Goal: Information Seeking & Learning: Check status

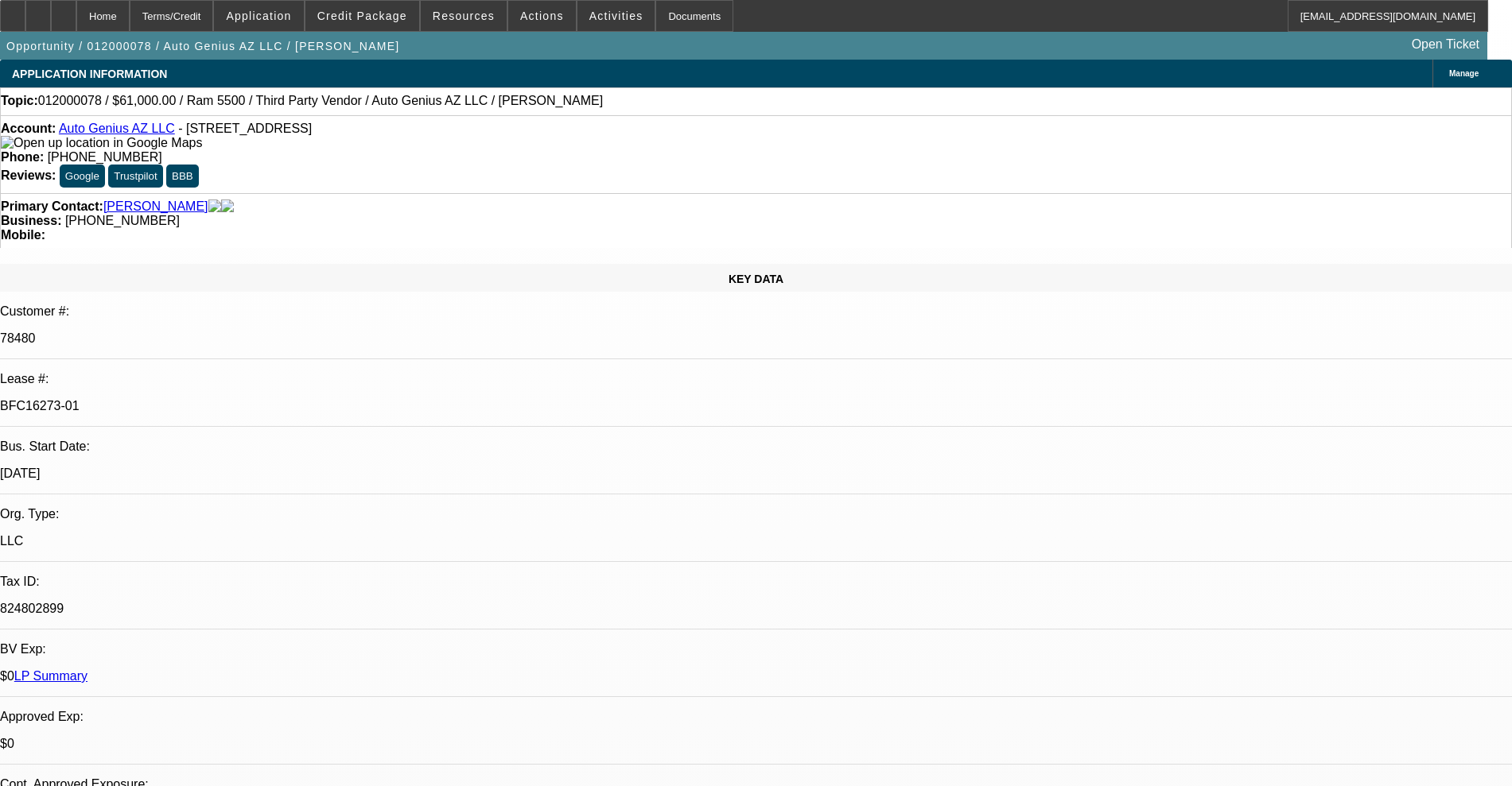
select select "0"
select select "2"
select select "0.1"
select select "4"
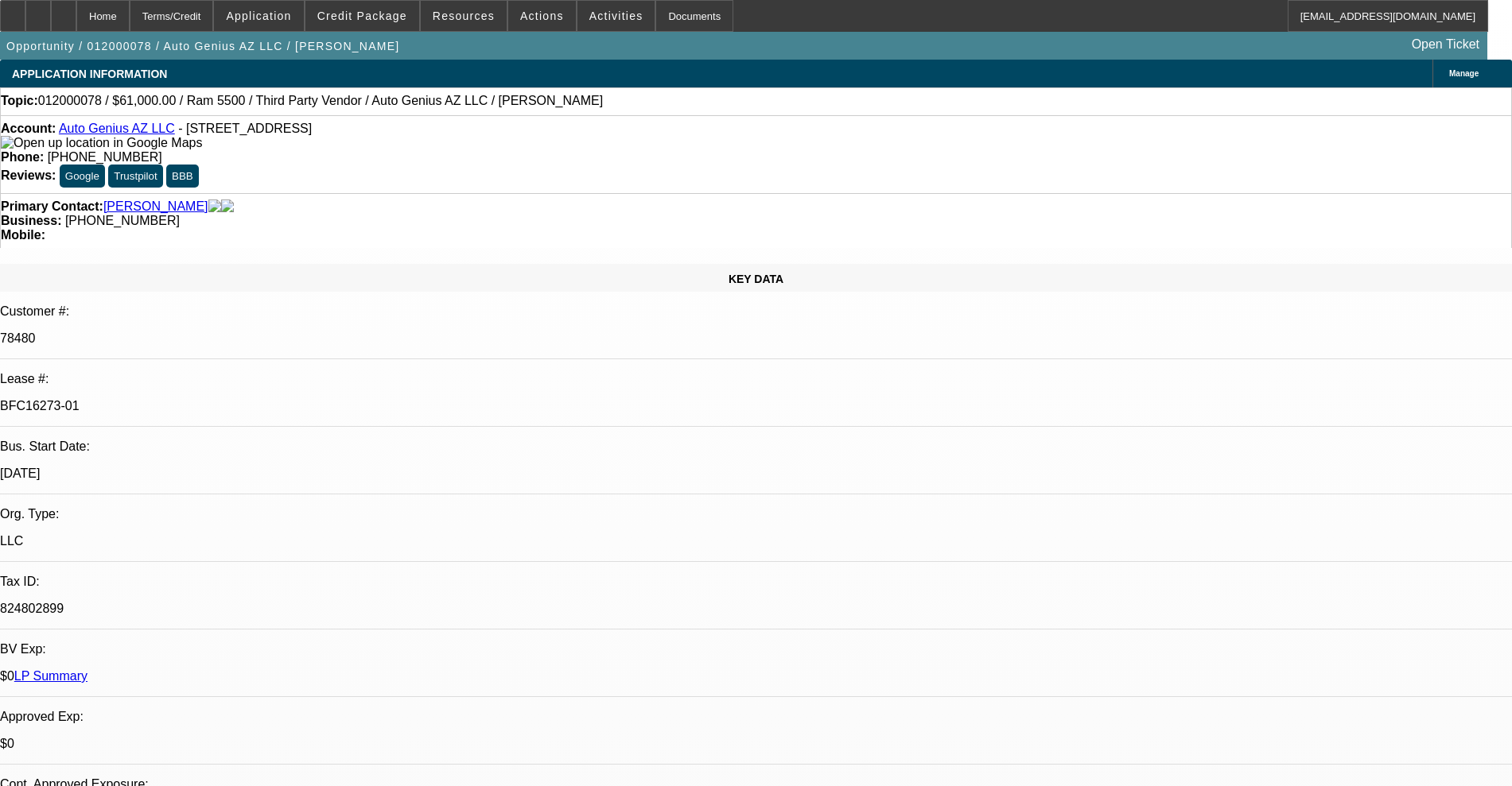
select select "0"
select select "2"
select select "0.1"
select select "4"
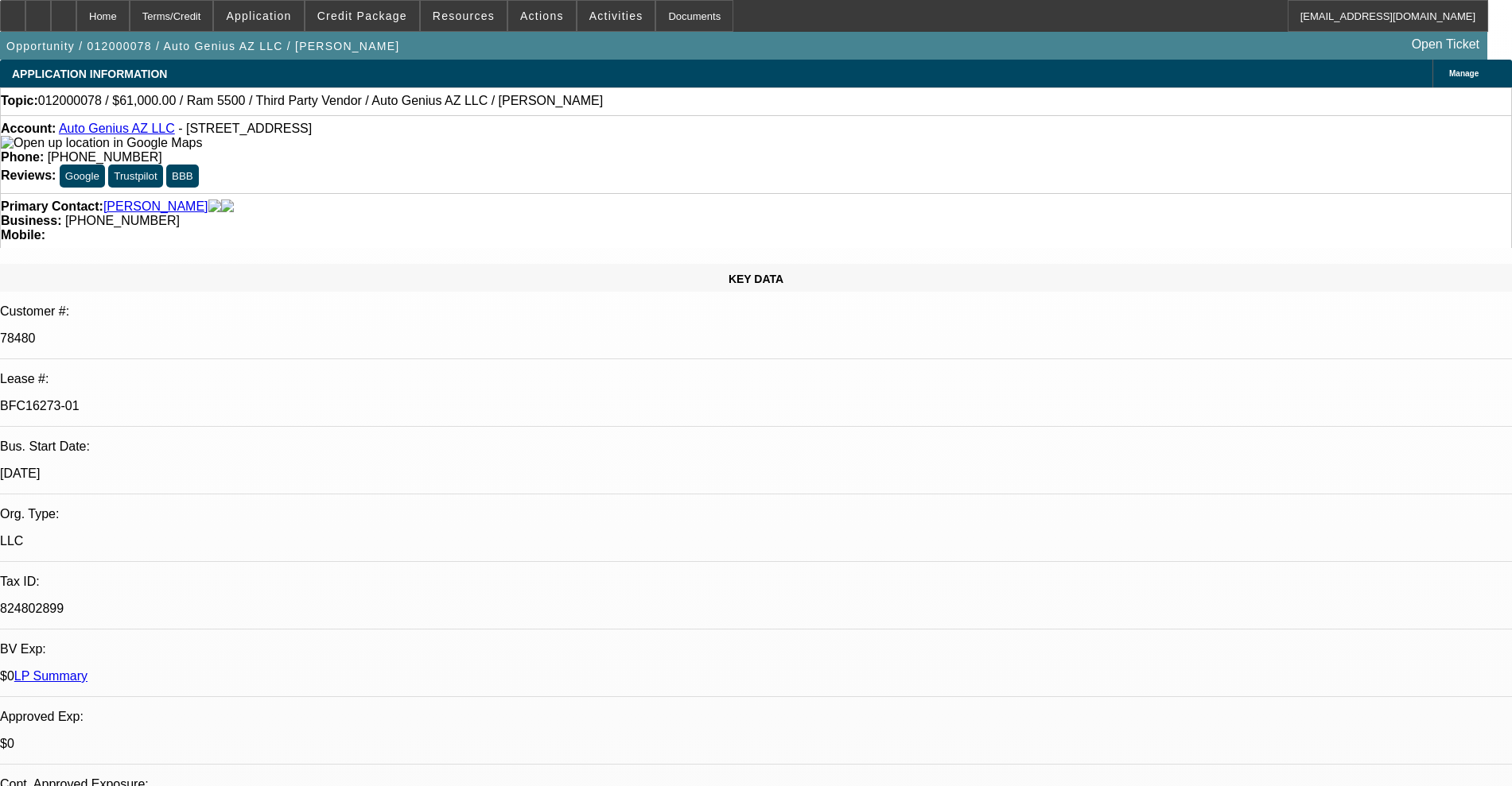
select select "0"
select select "0.1"
select select "4"
select select "0"
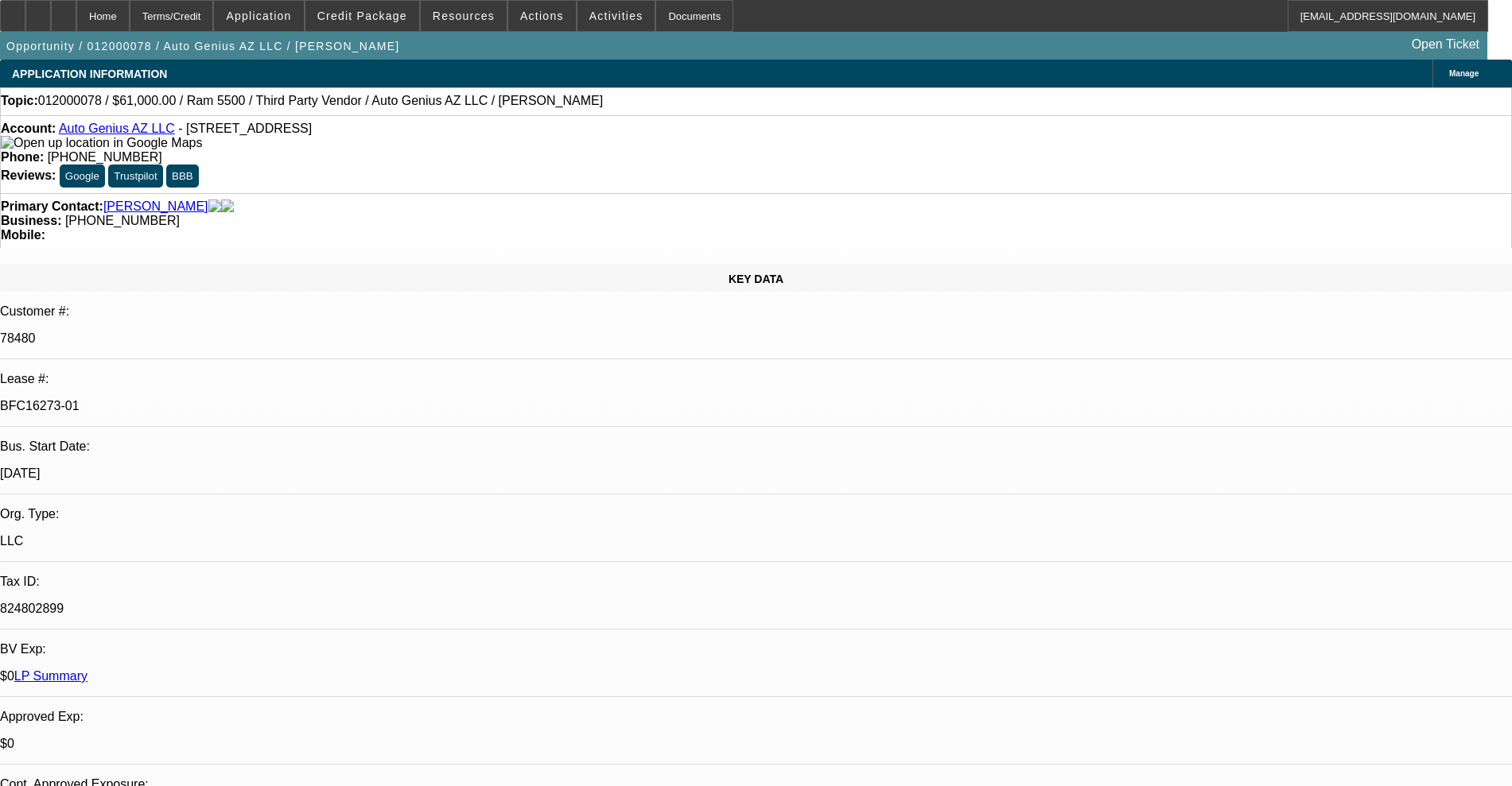
select select "0"
select select "0.1"
select select "4"
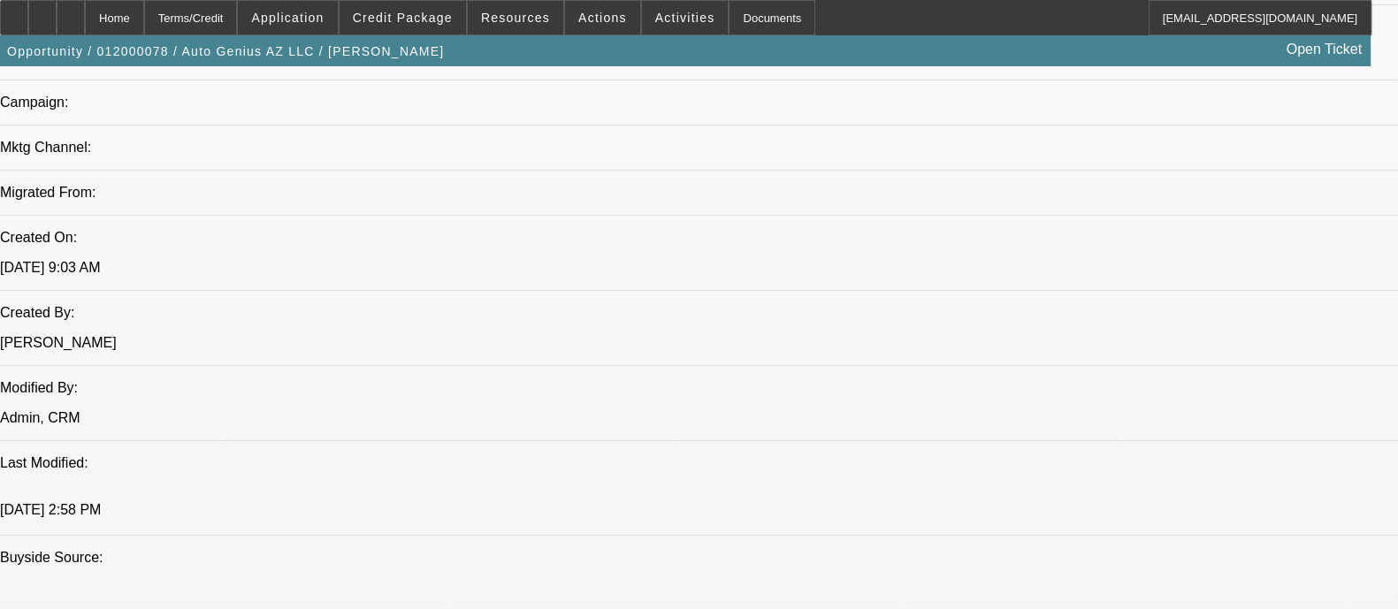
scroll to position [1216, 0]
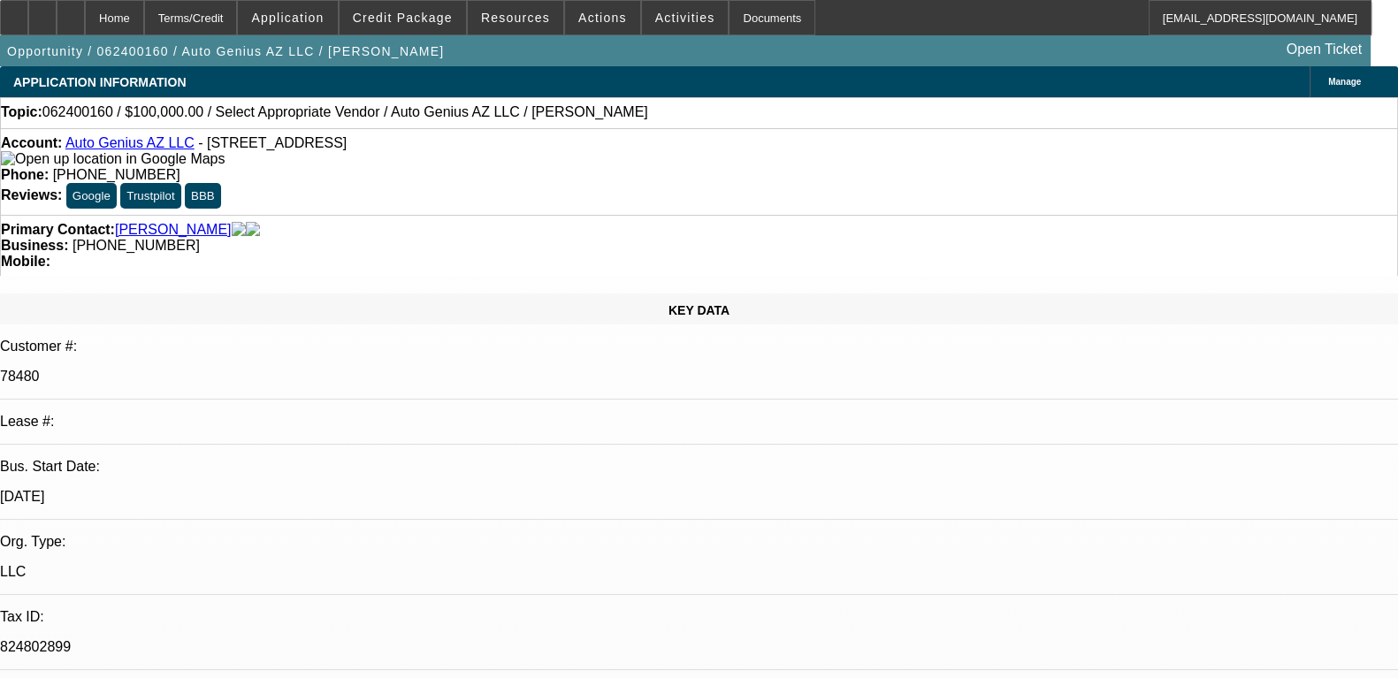
select select "0"
select select "2"
select select "0.1"
select select "4"
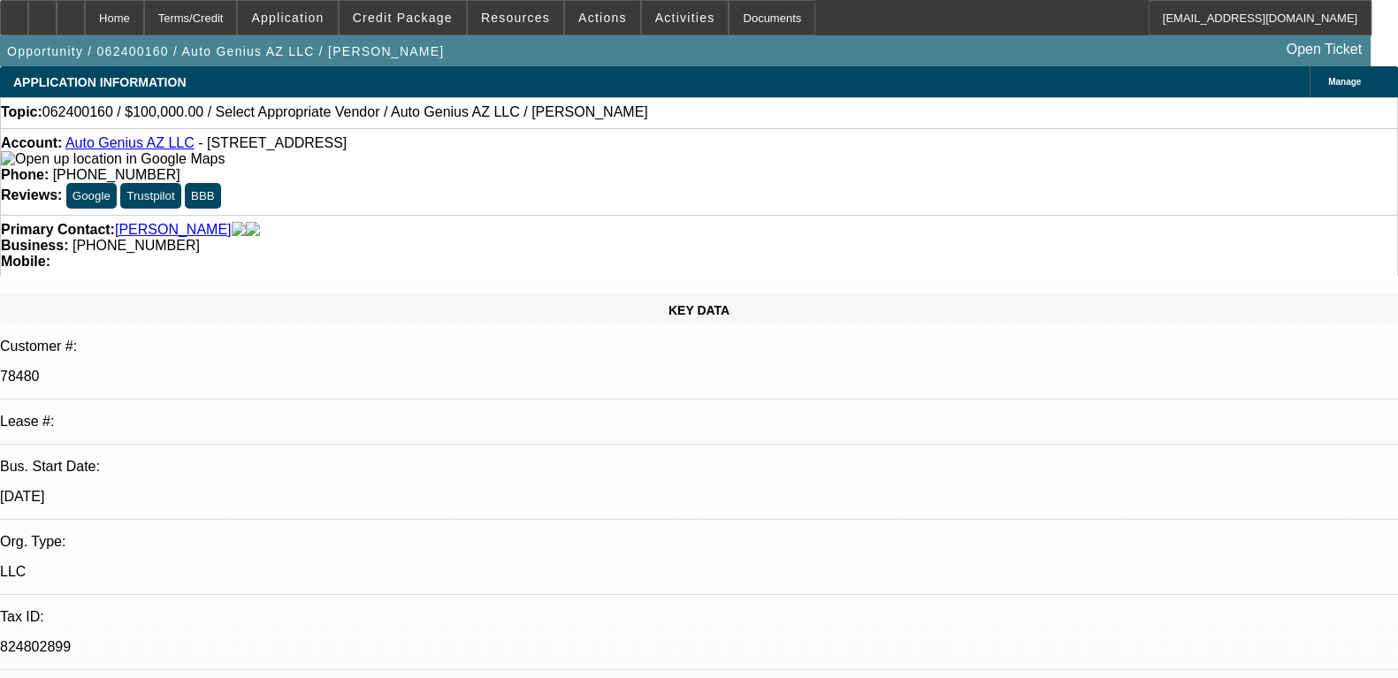
select select "0"
select select "6"
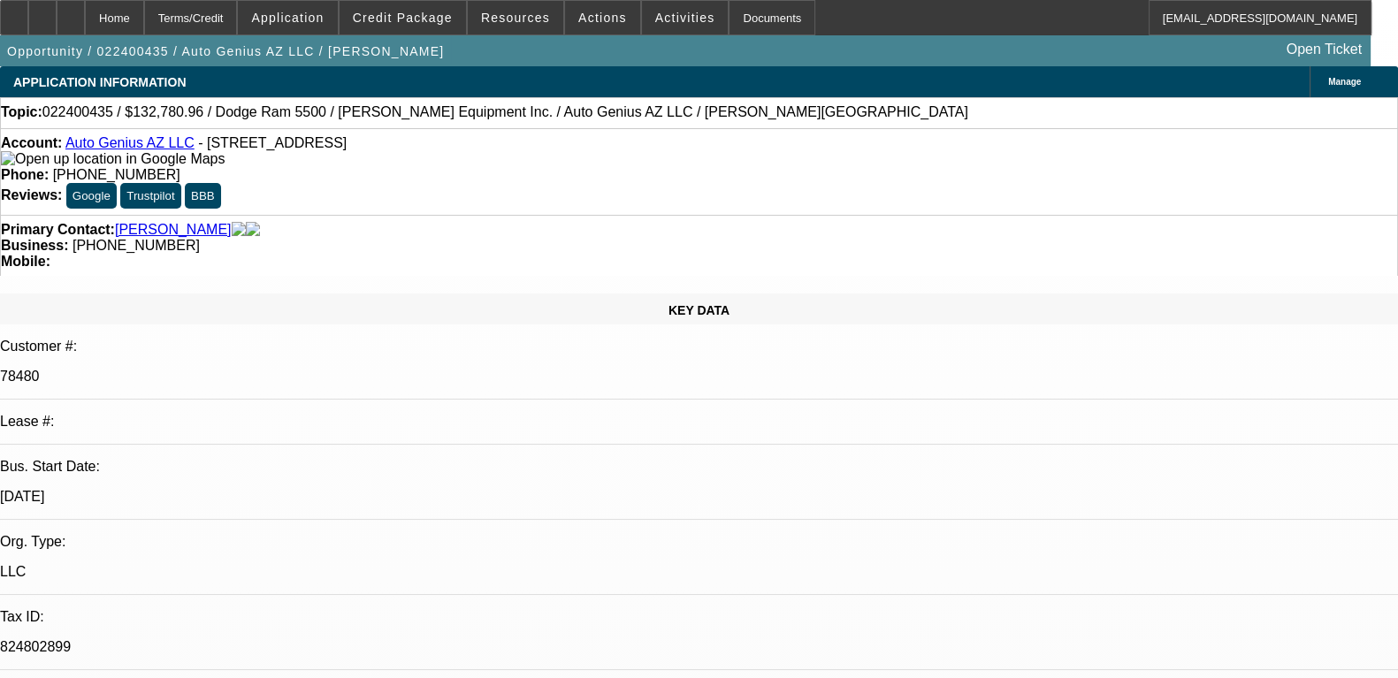
select select "0"
select select "2"
select select "0"
select select "6"
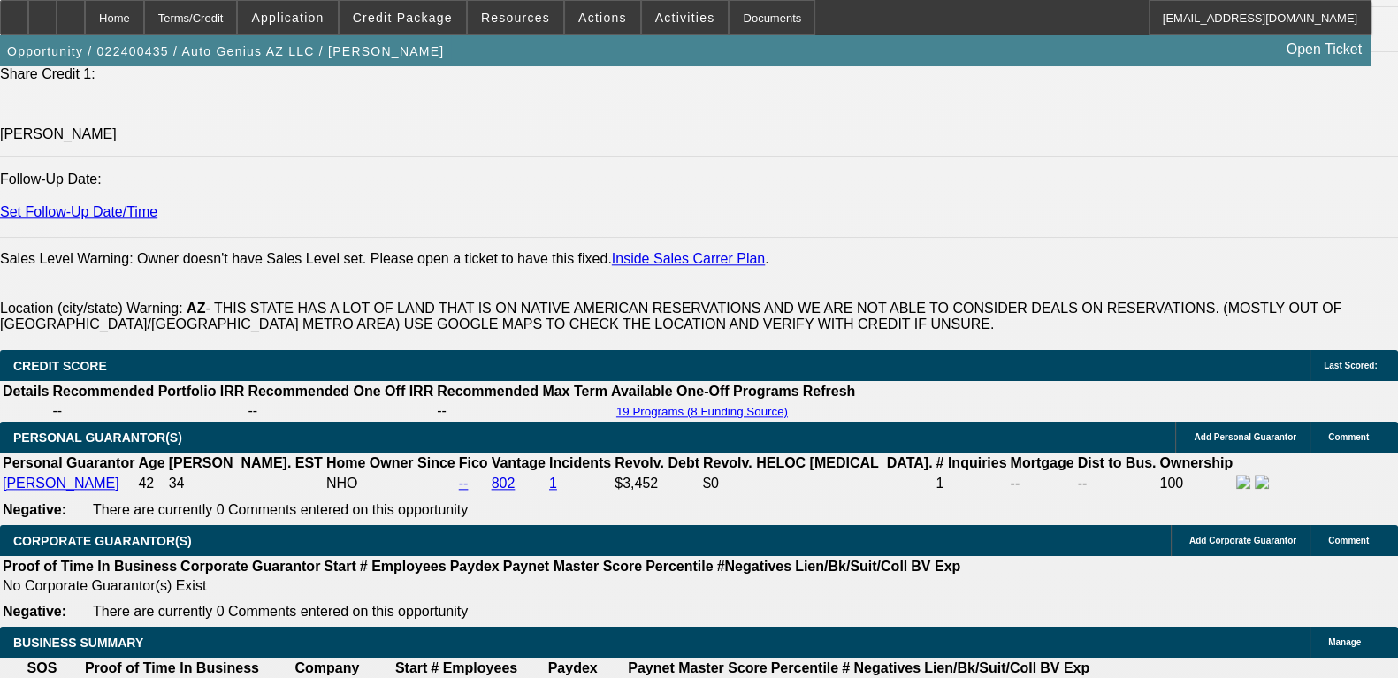
scroll to position [2542, 0]
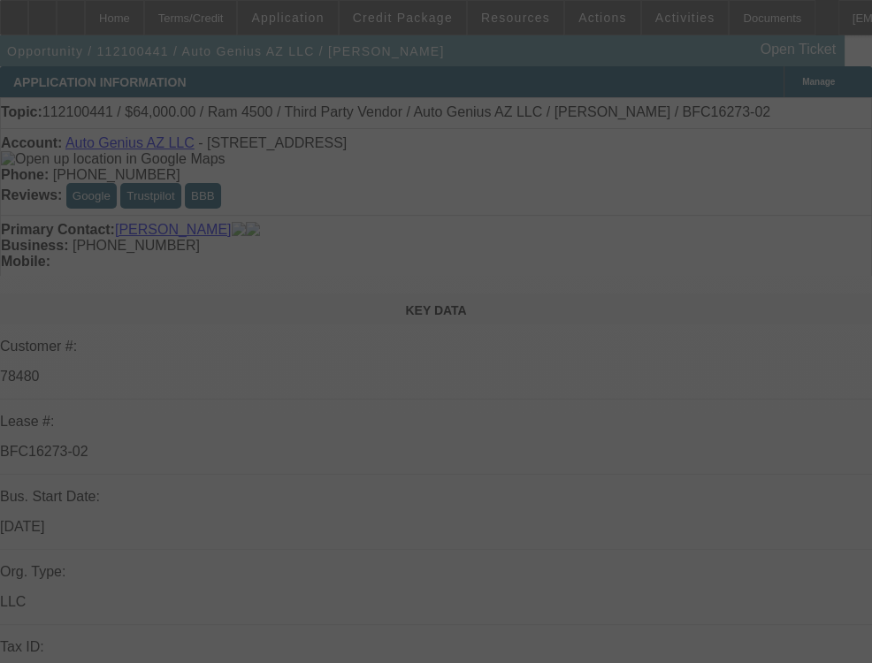
select select "0"
select select "0.1"
select select "4"
select select "0"
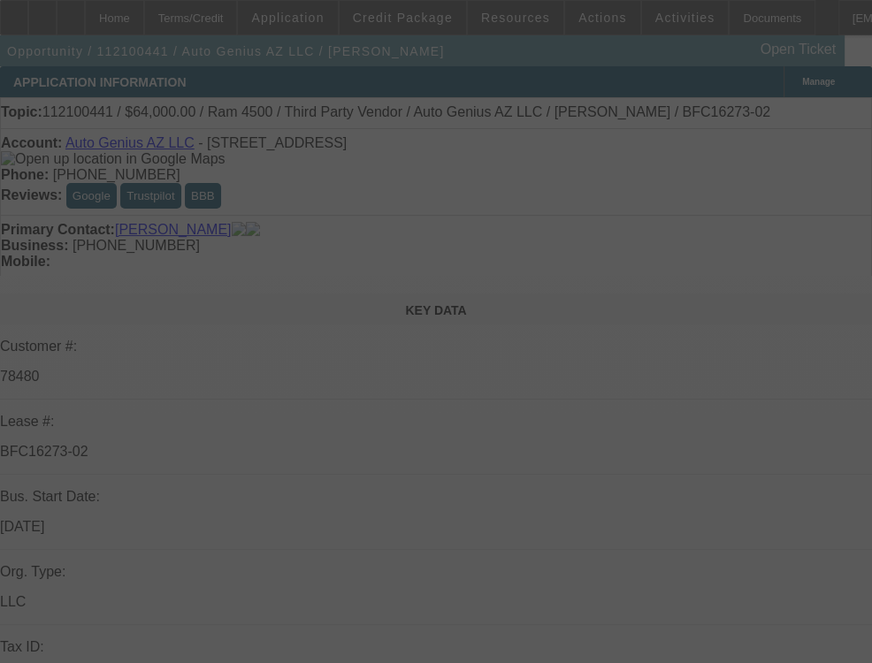
select select "0"
select select "0.1"
select select "4"
select select "0"
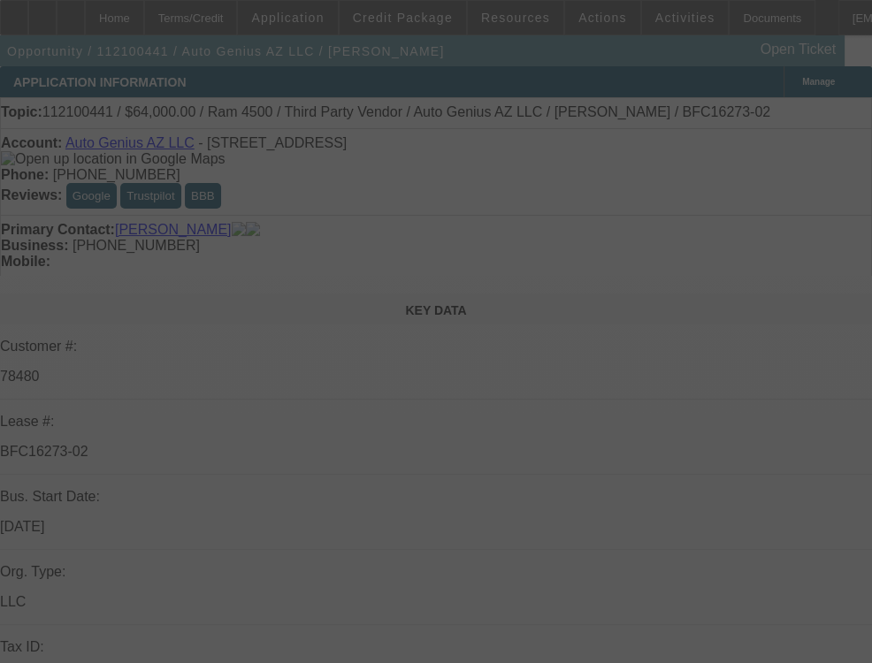
select select "0.1"
select select "4"
select select "0"
select select "0.1"
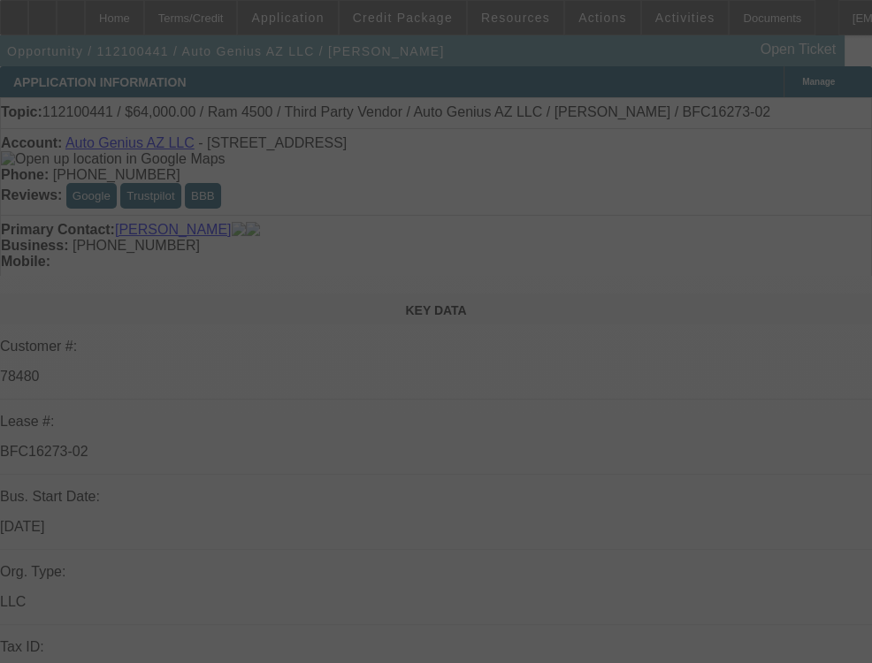
select select "4"
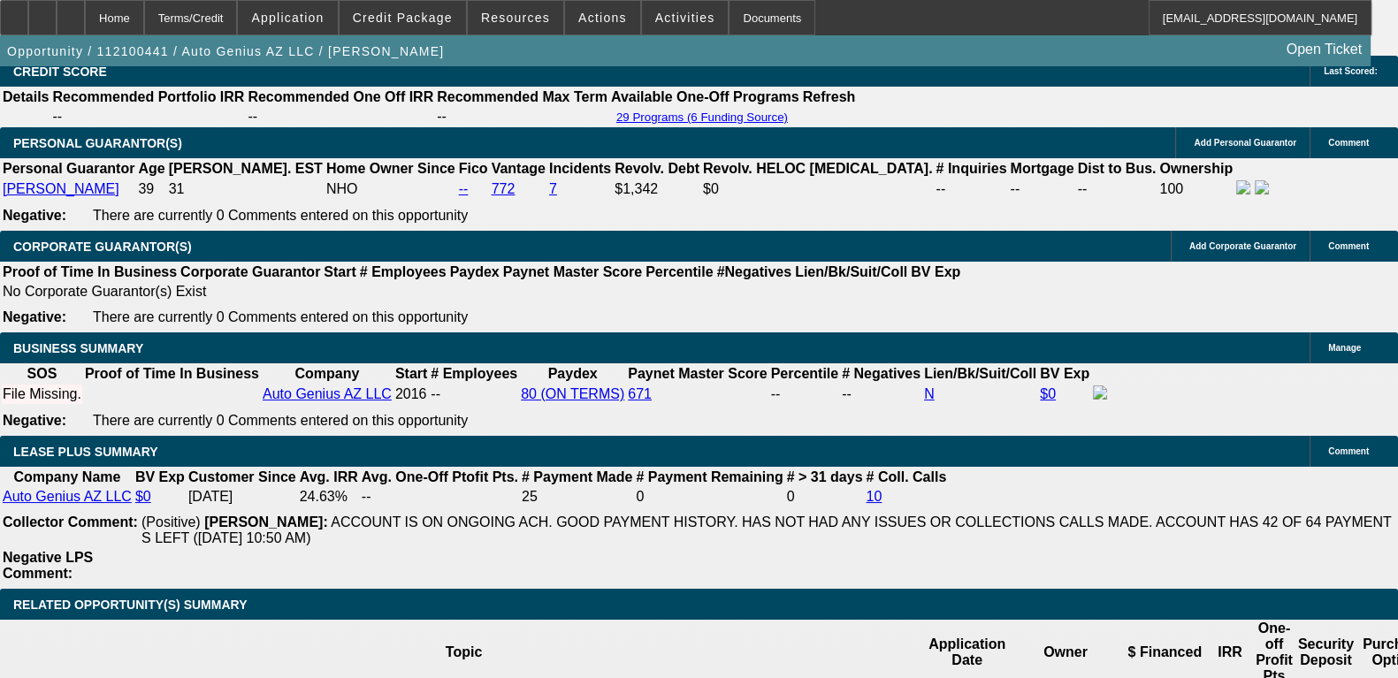
scroll to position [2100, 0]
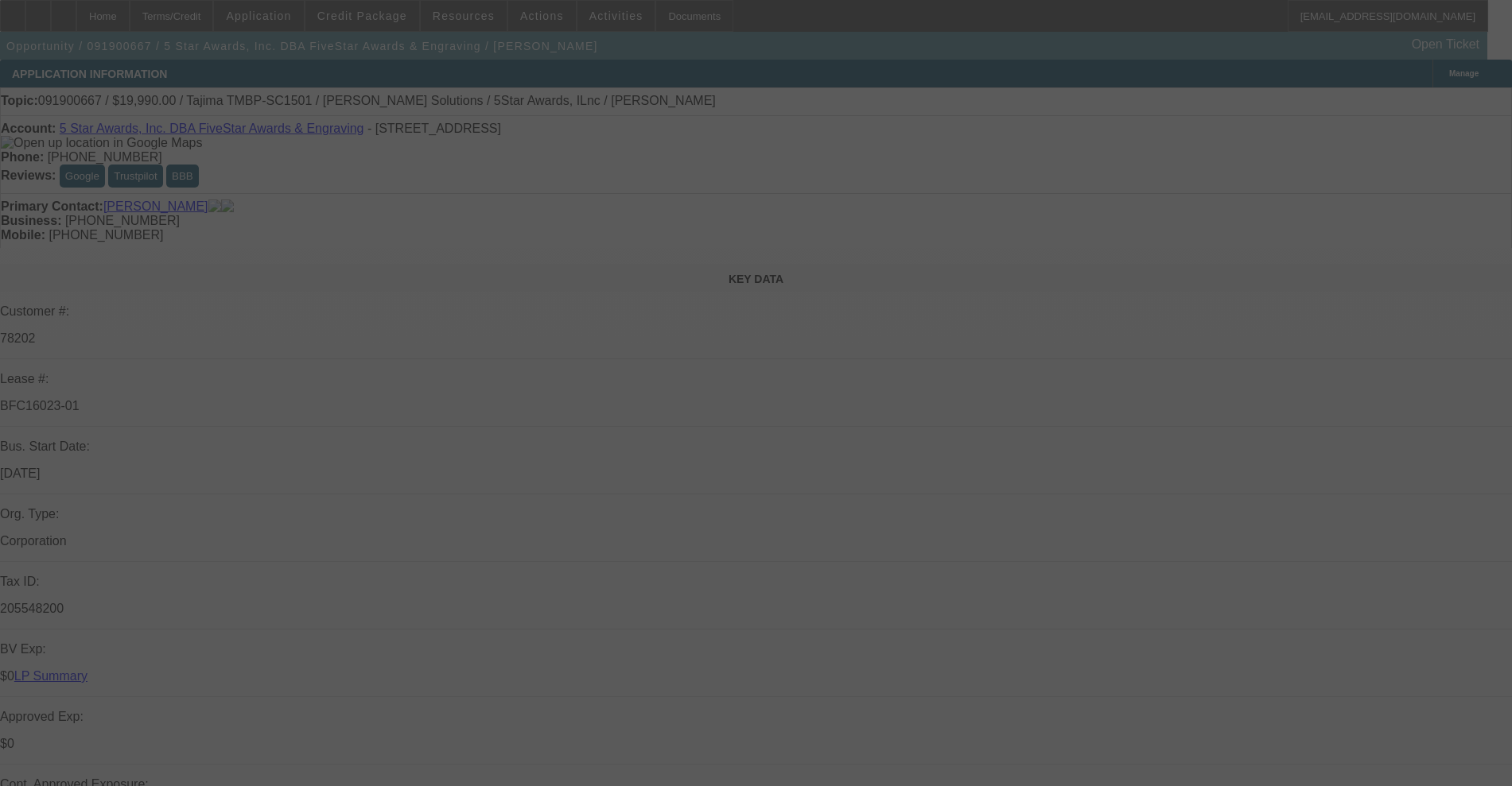
select select "0"
select select "2"
select select "0.1"
select select "4"
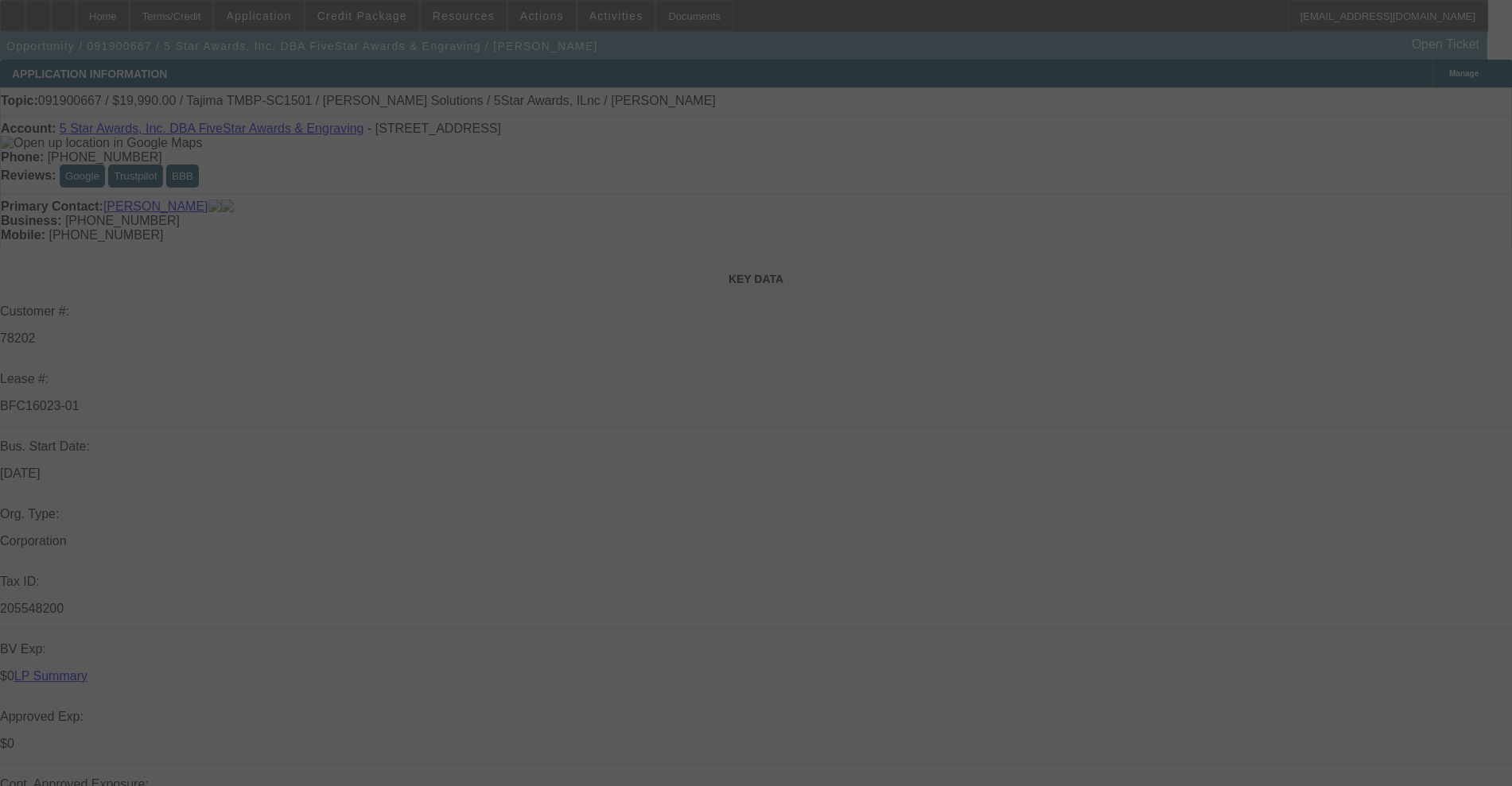
select select "0"
select select "2"
select select "0.1"
select select "4"
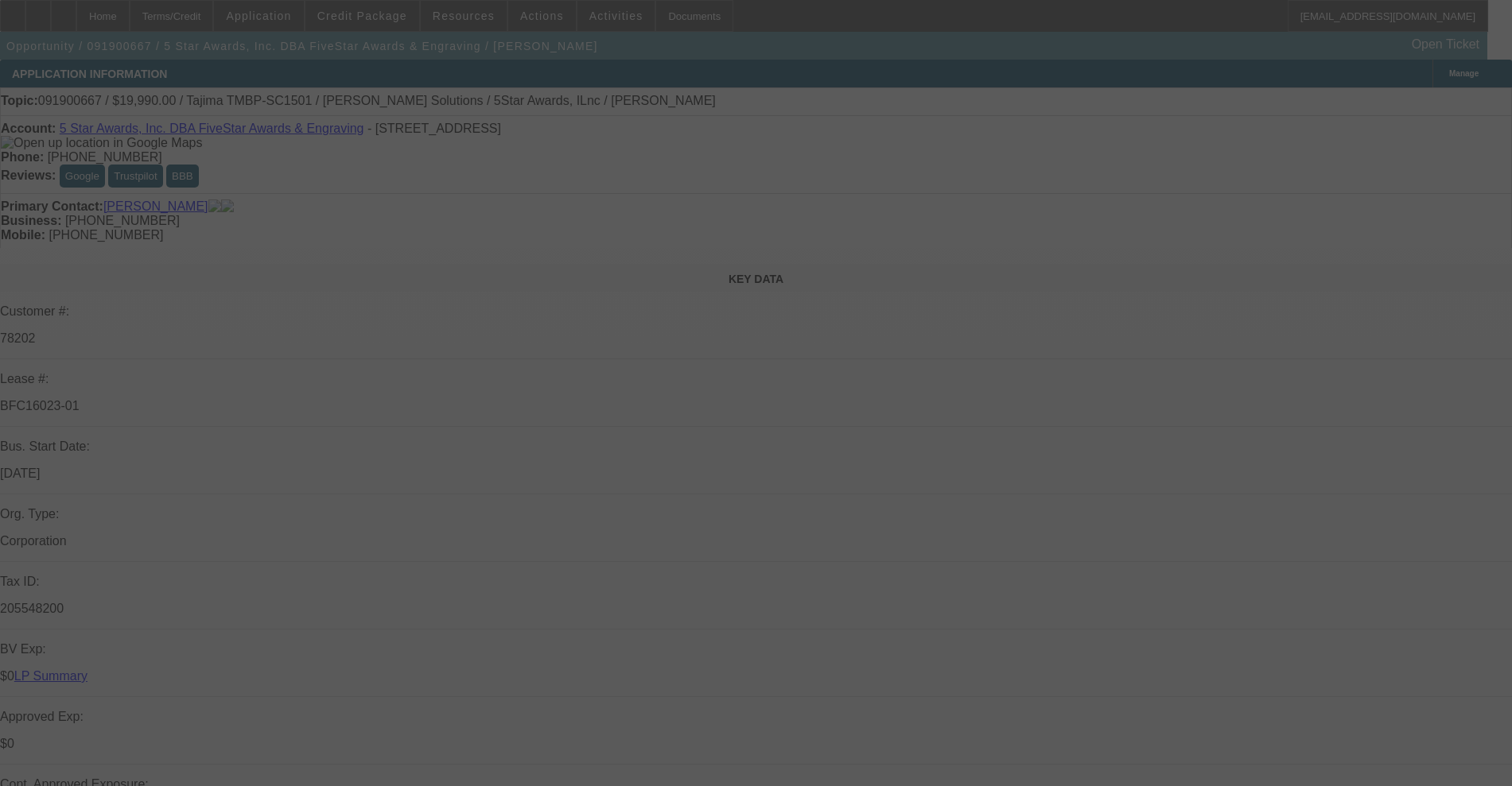
select select "0"
select select "2"
select select "0.1"
select select "4"
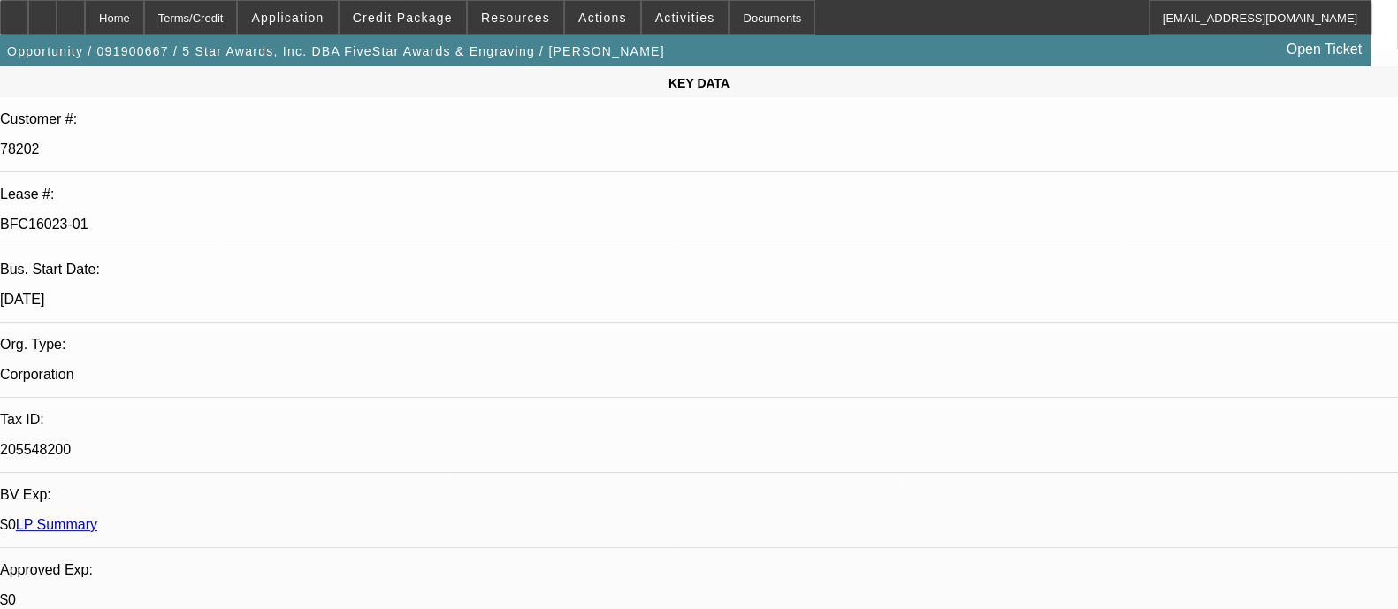
scroll to position [220, 0]
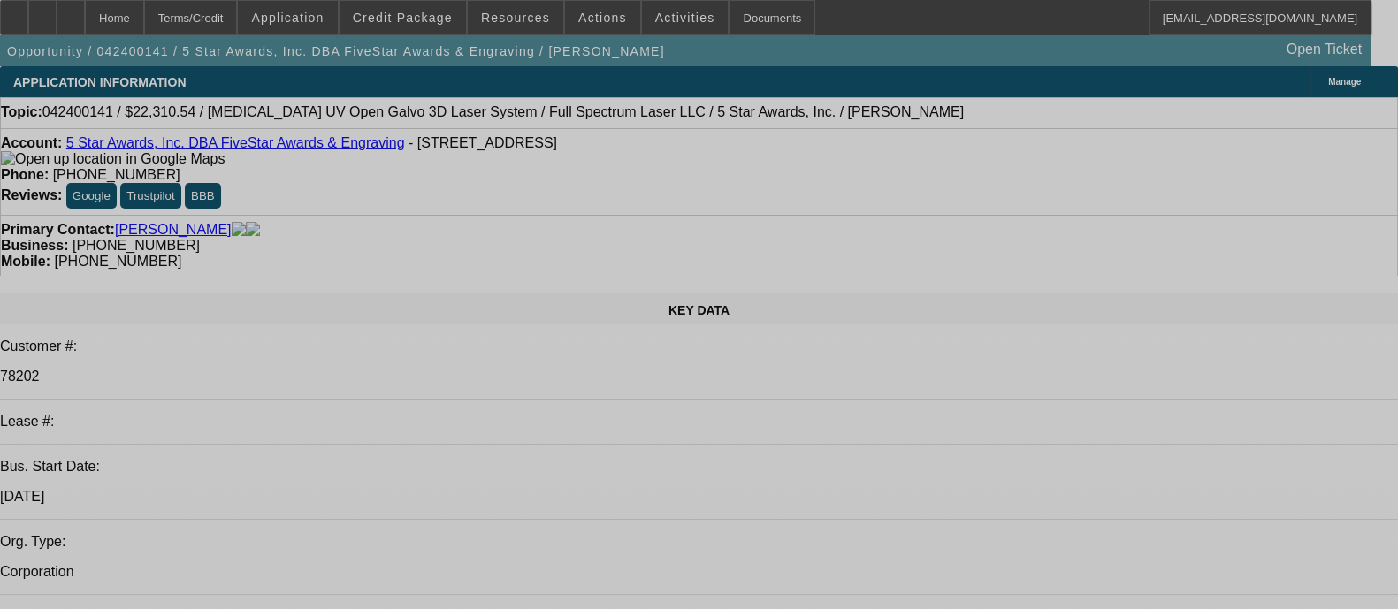
select select "0"
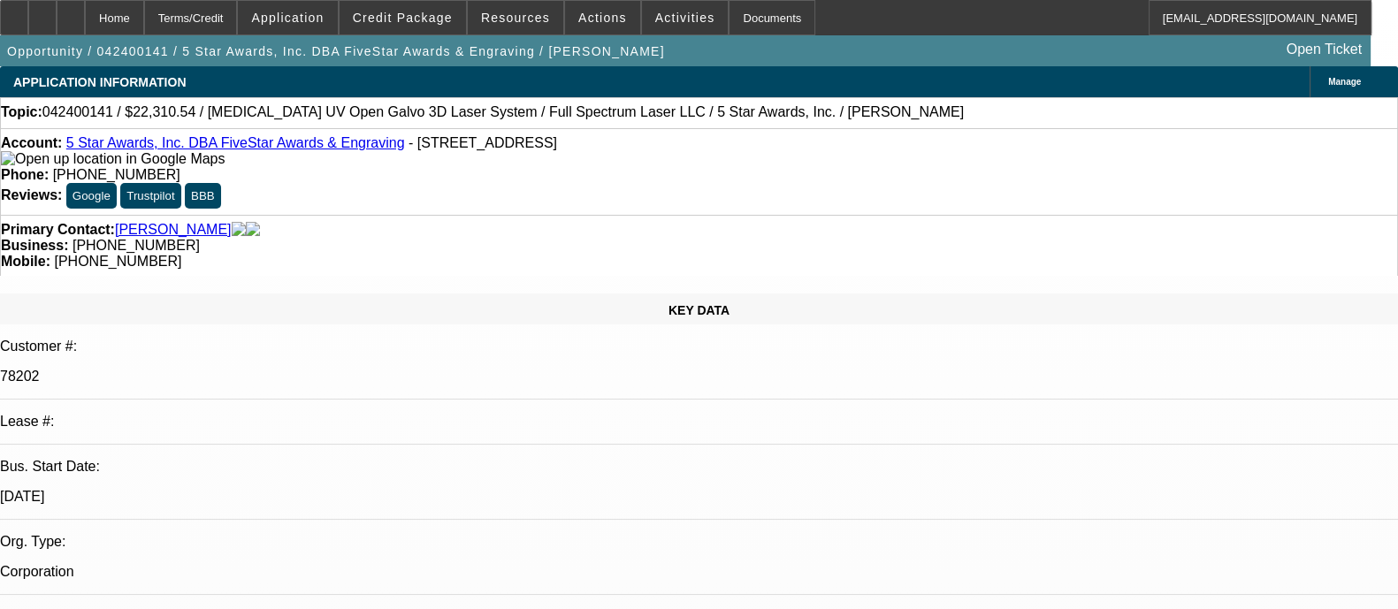
select select "0"
select select "3"
select select "0"
select select "6"
select select "0"
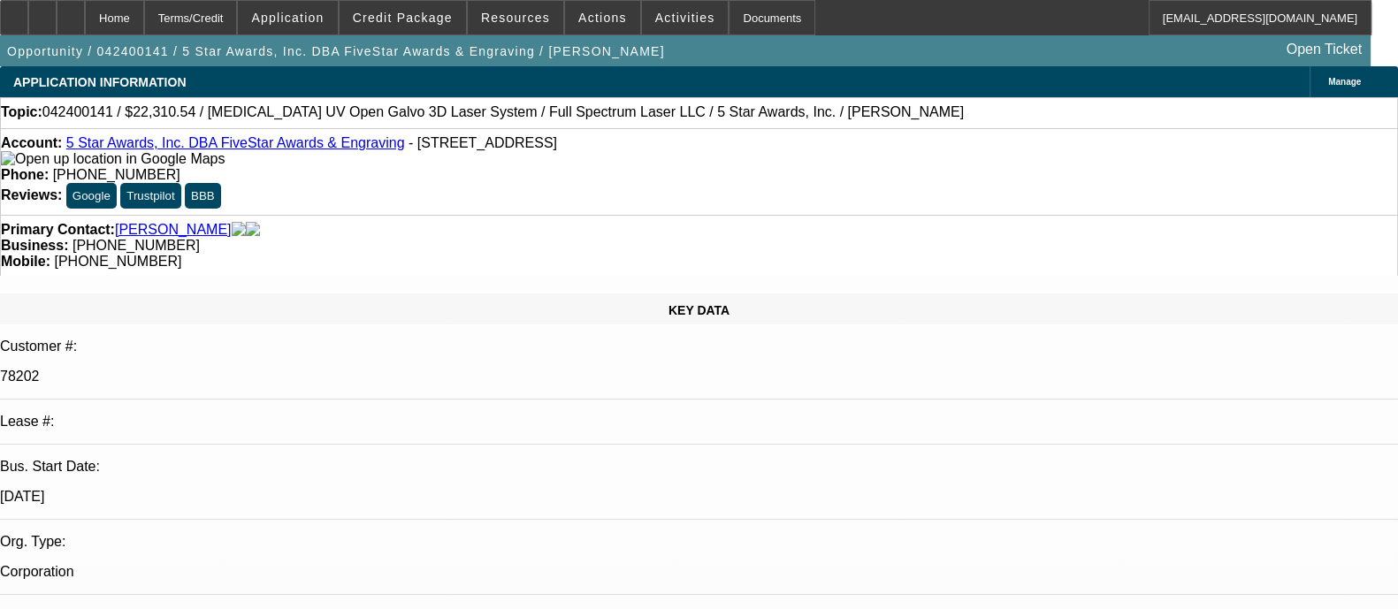
select select "0"
select select "3"
select select "0"
select select "6"
select select "0"
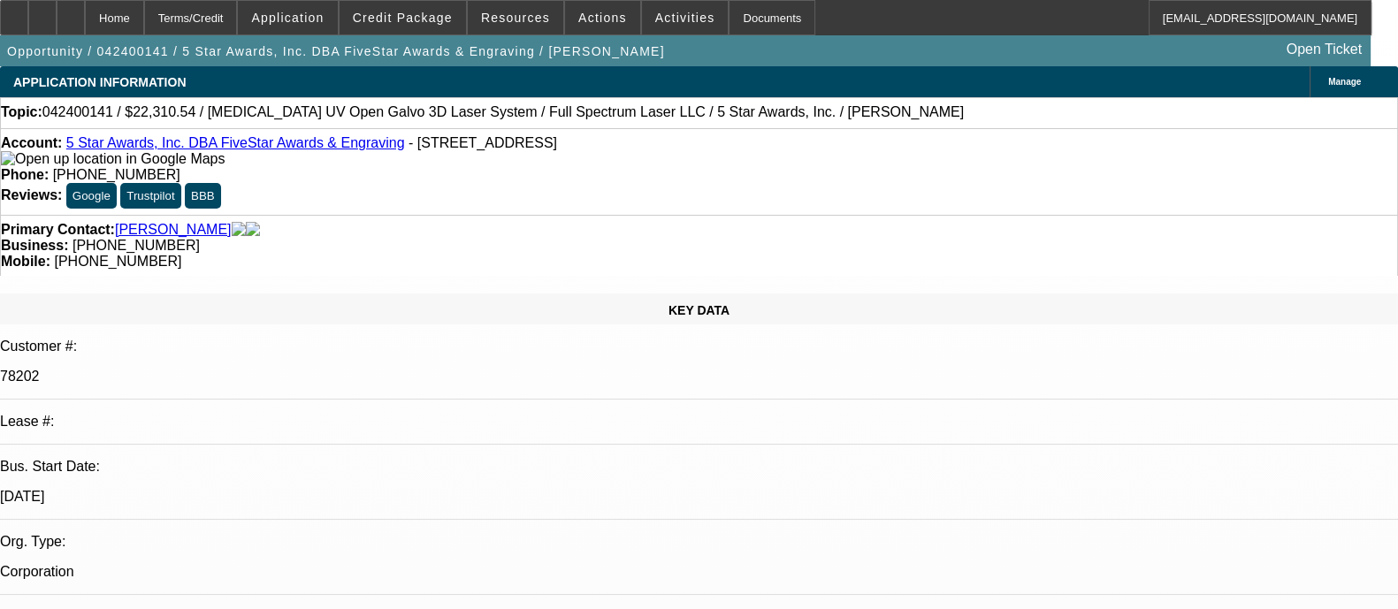
select select "0"
select select "3"
select select "0"
select select "6"
select select "0"
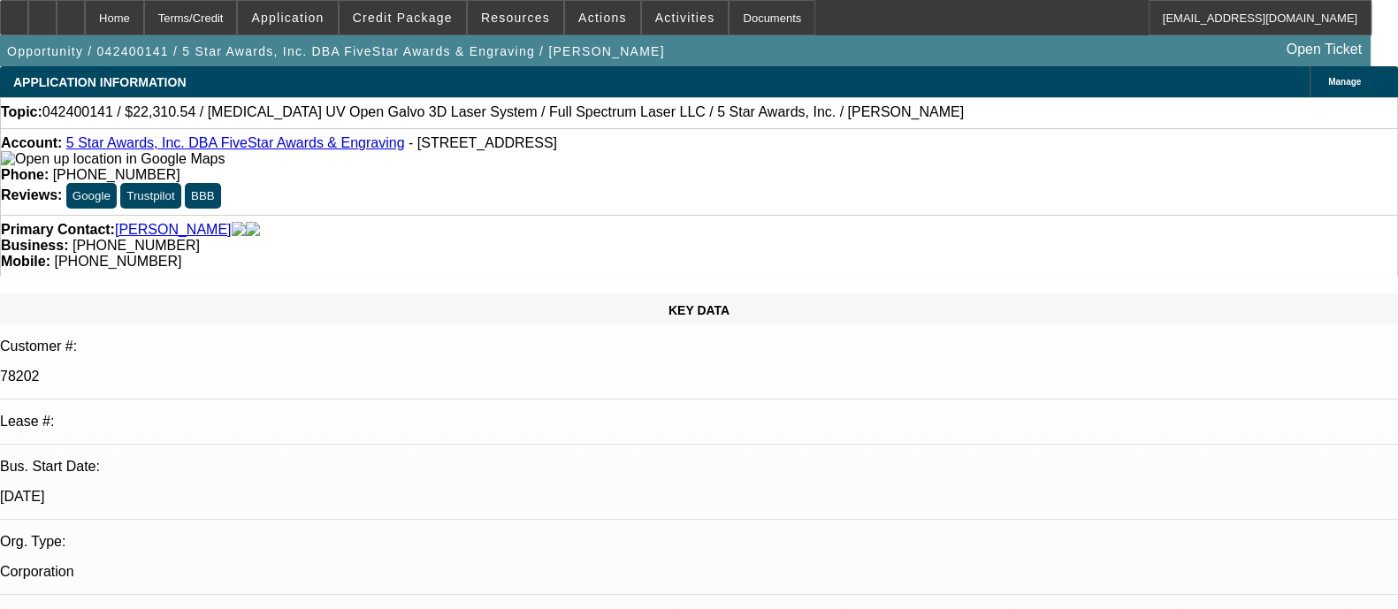
select select "0"
select select "6"
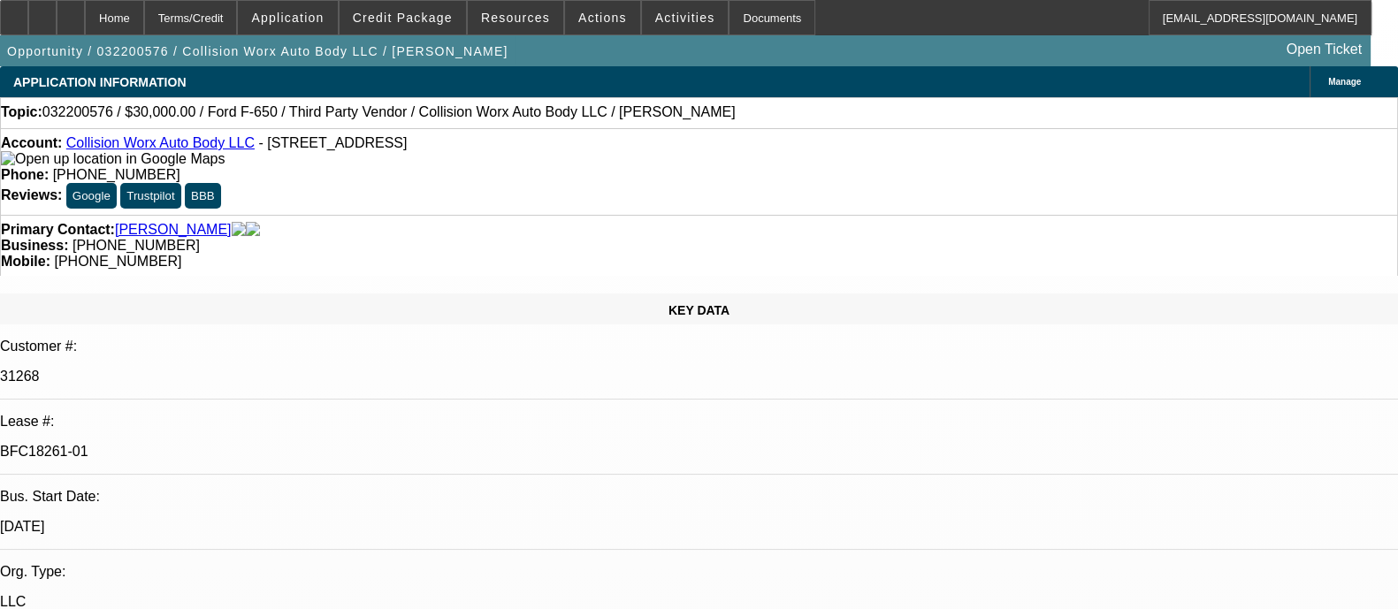
select select "0"
select select "2"
select select "0.1"
select select "4"
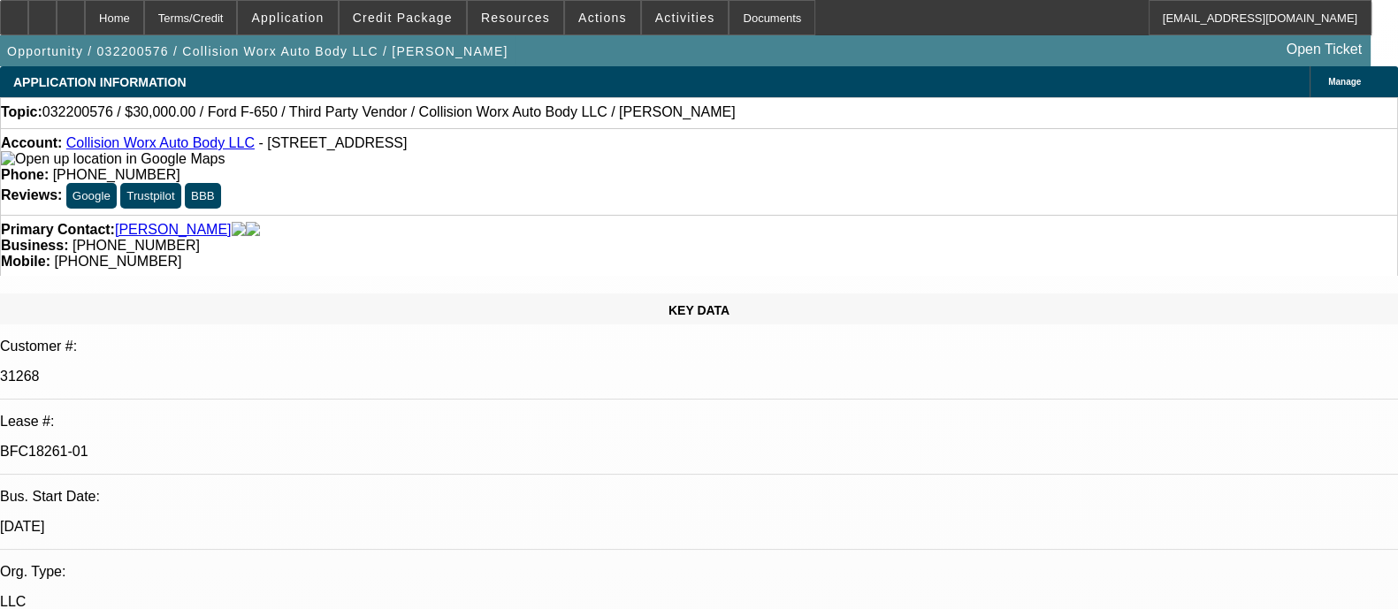
select select "0"
select select "2"
select select "0.1"
select select "4"
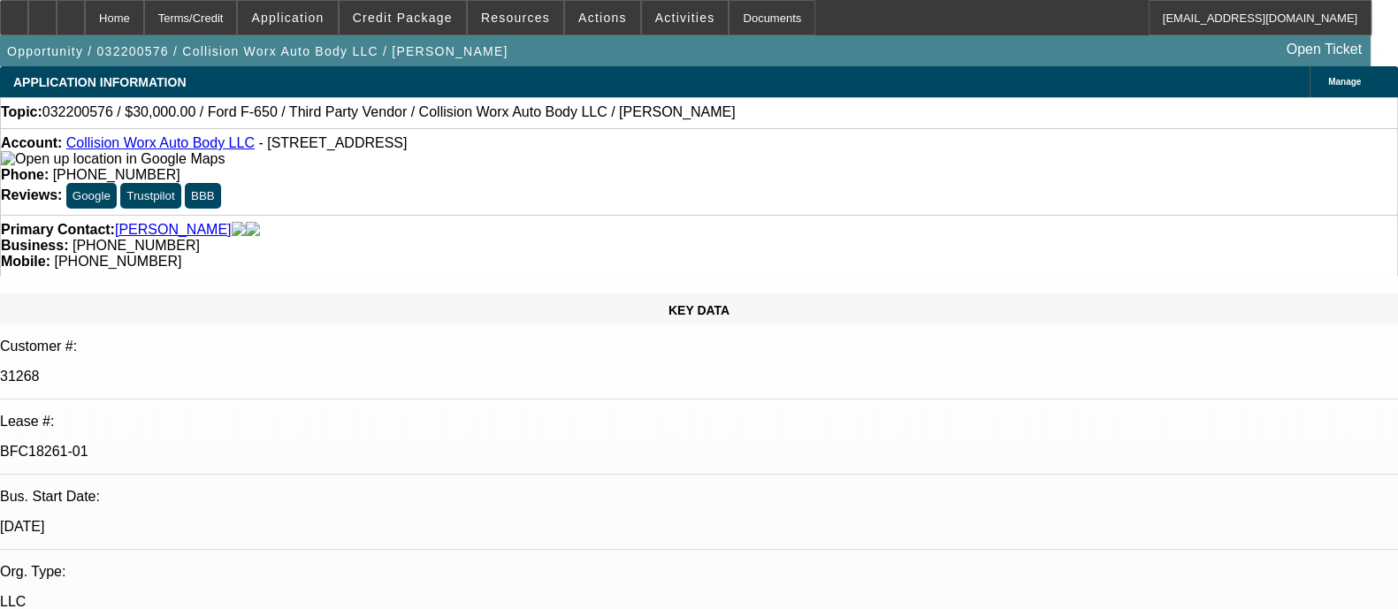
select select "0"
select select "2"
select select "0.1"
select select "4"
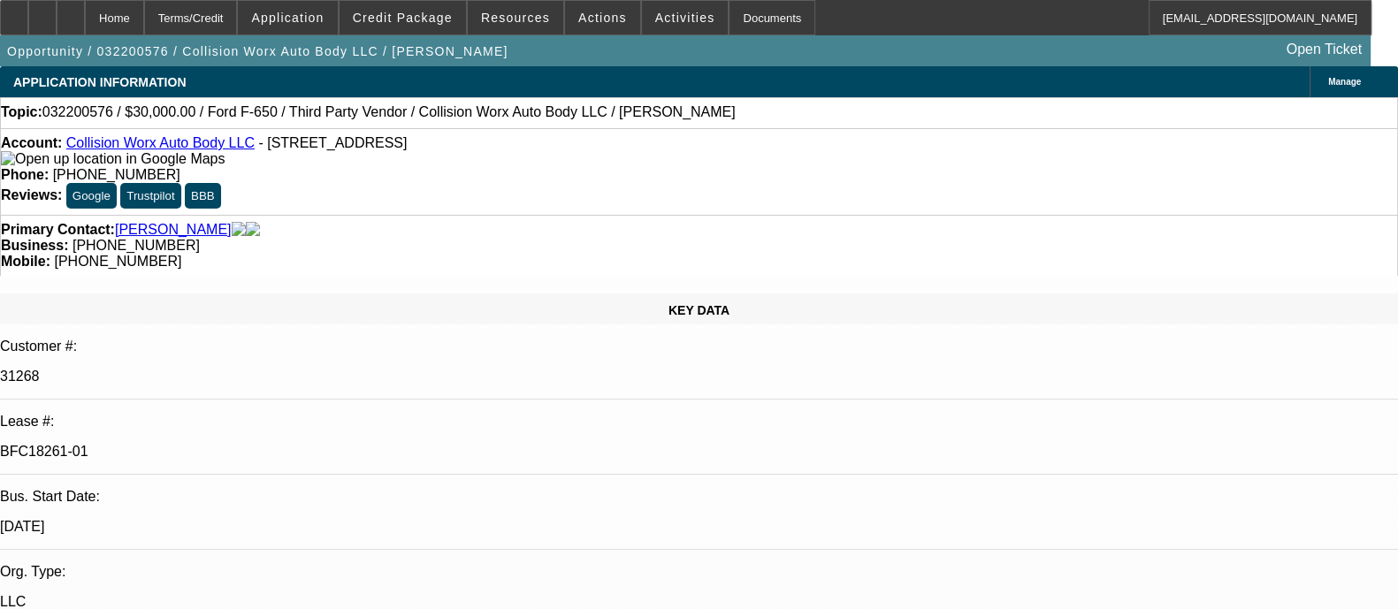
select select "0"
select select "2"
select select "0.1"
select select "4"
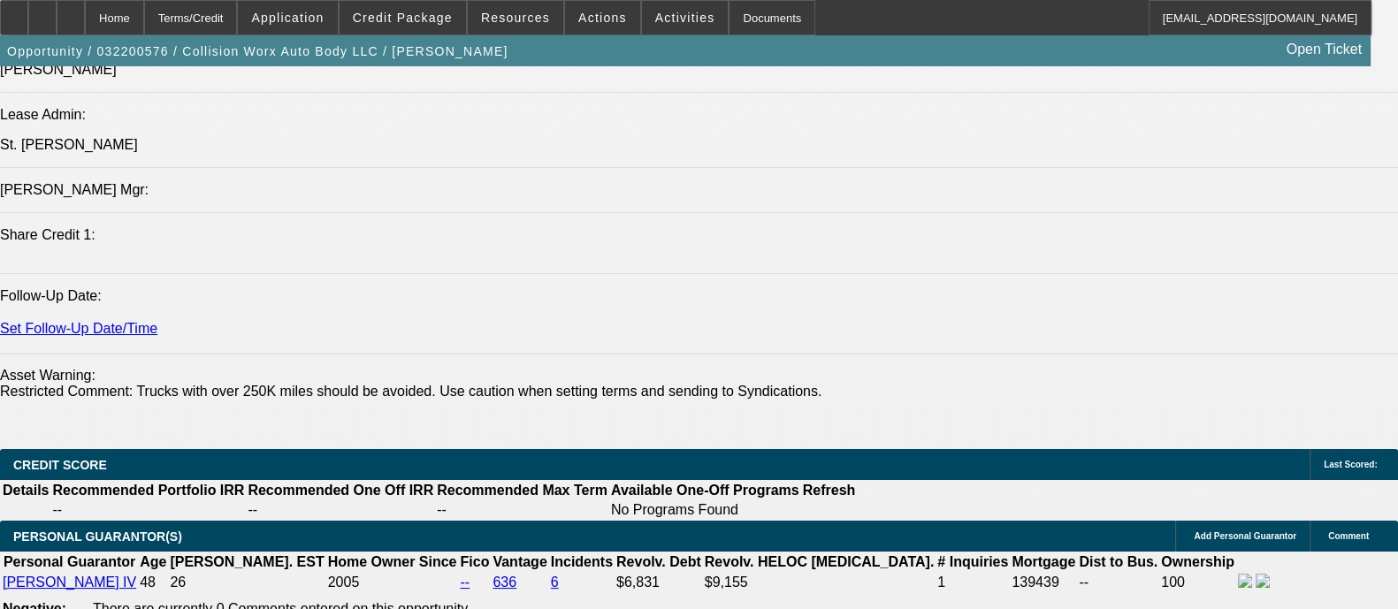
scroll to position [2652, 0]
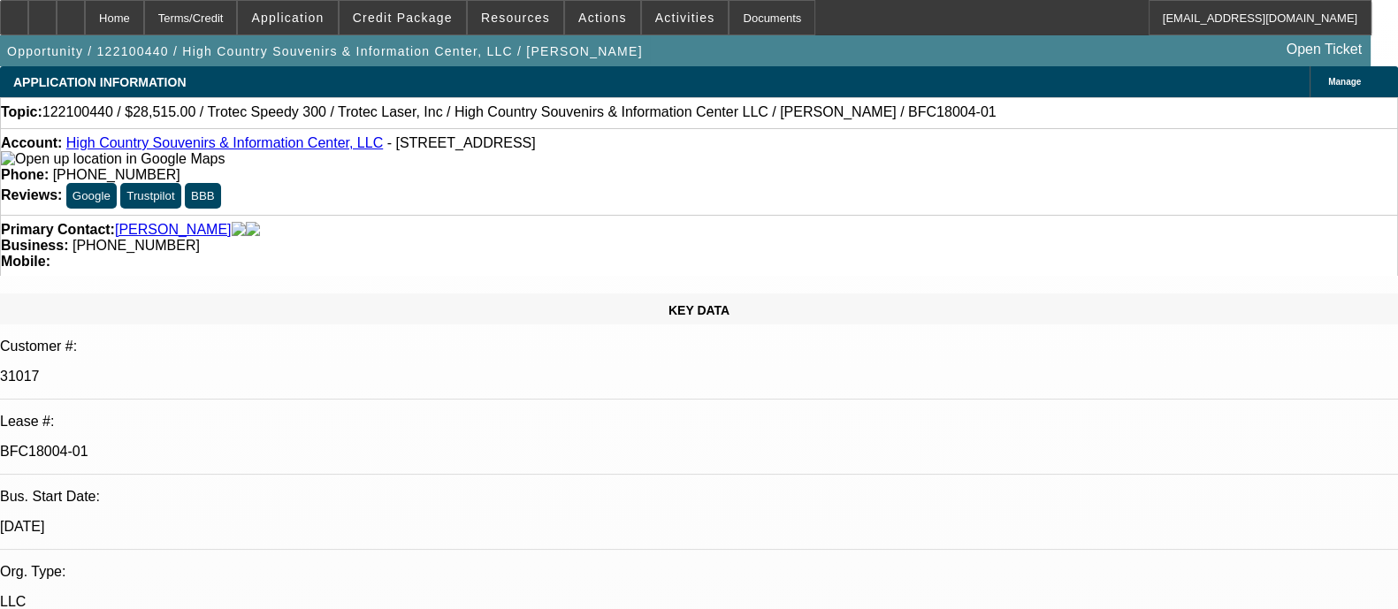
select select "0"
select select "2"
select select "0.1"
select select "4"
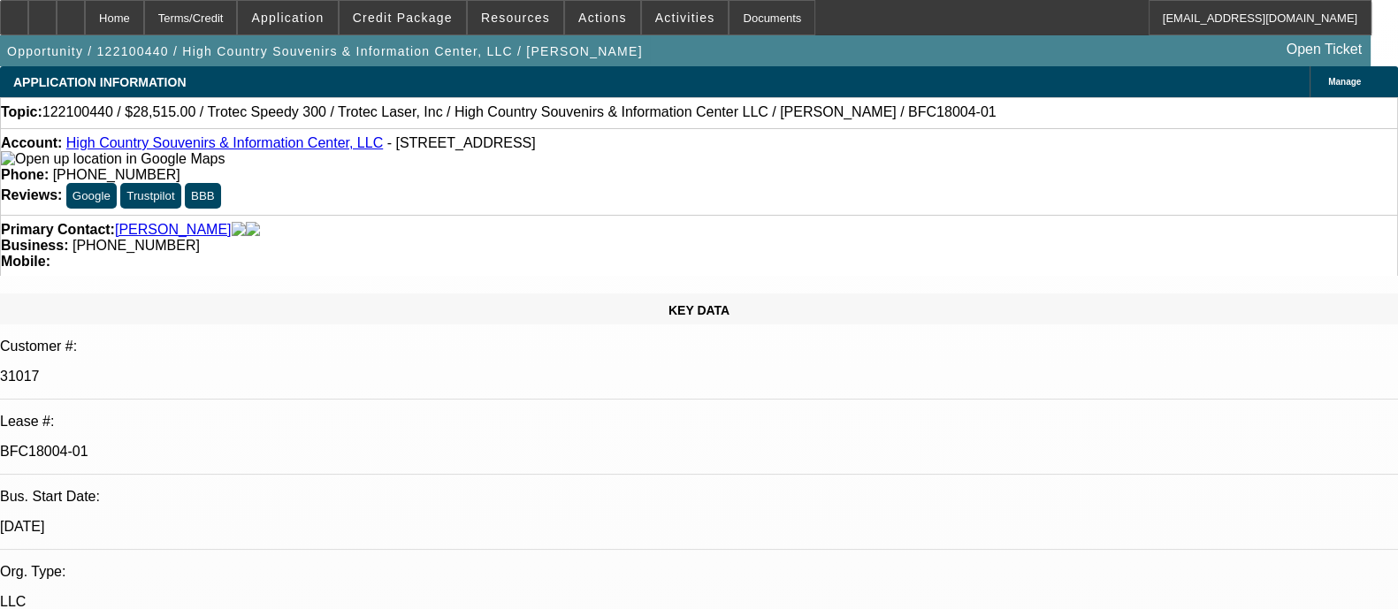
select select "0"
select select "3"
select select "2"
select select "0.1"
select select "4"
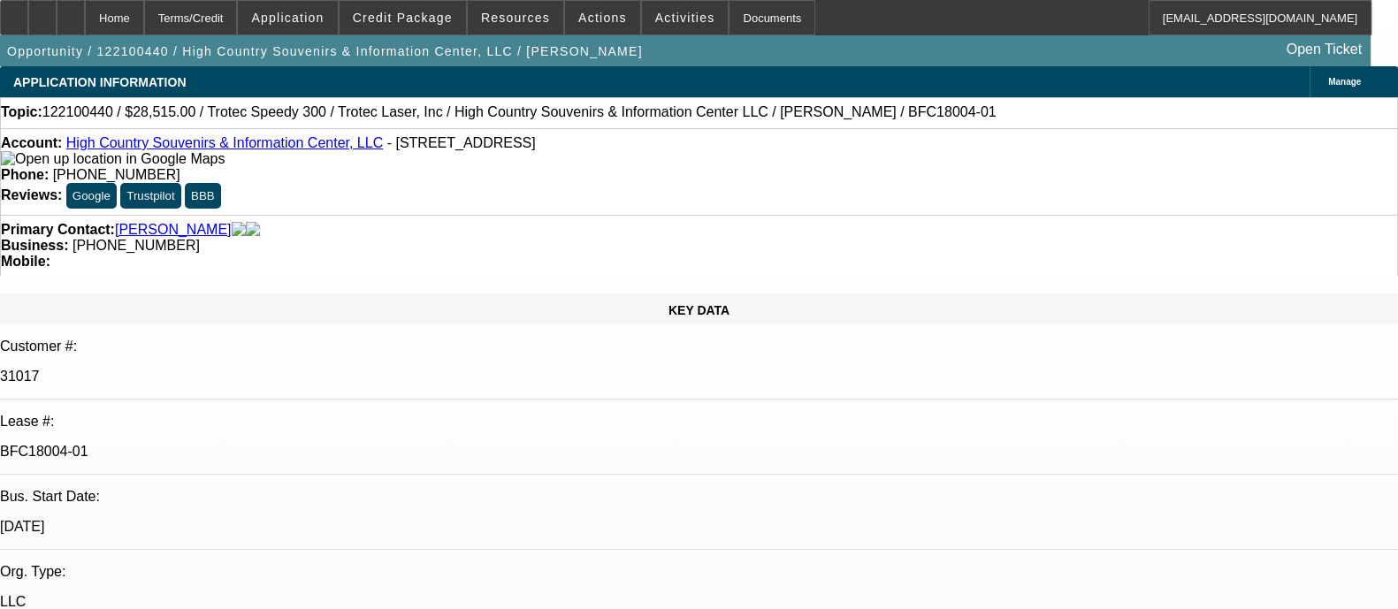
select select "0"
select select "3"
select select "2"
select select "0.1"
select select "4"
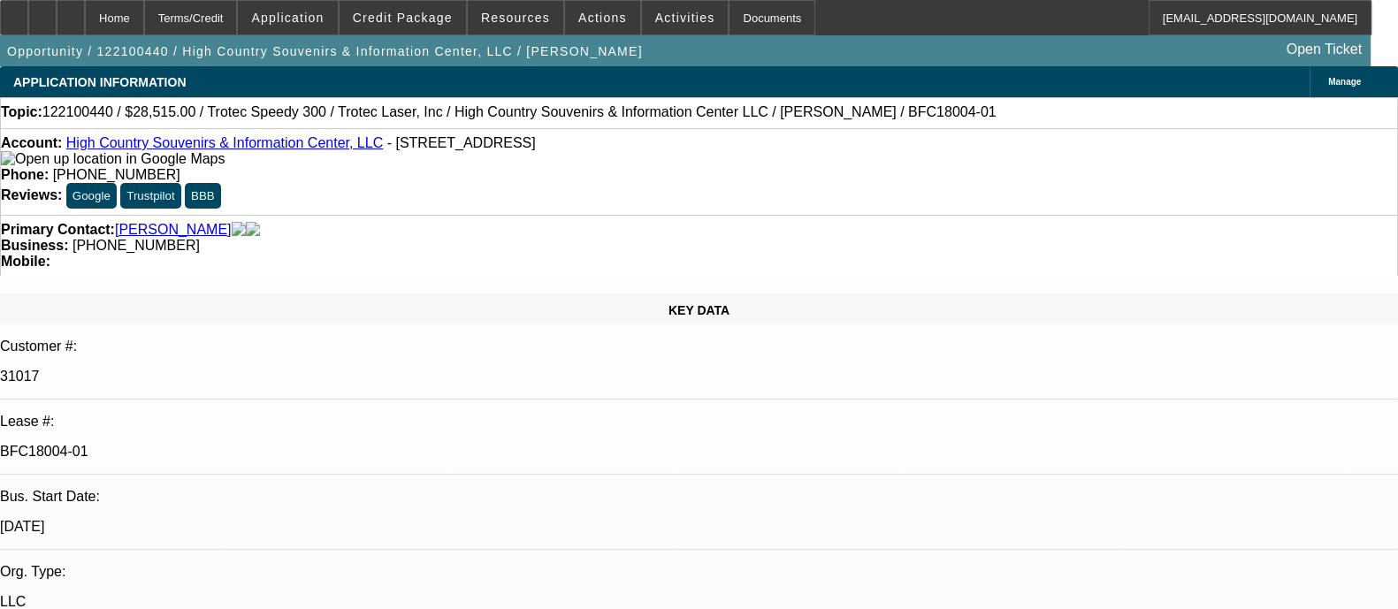
select select "0"
select select "2"
select select "0.1"
select select "4"
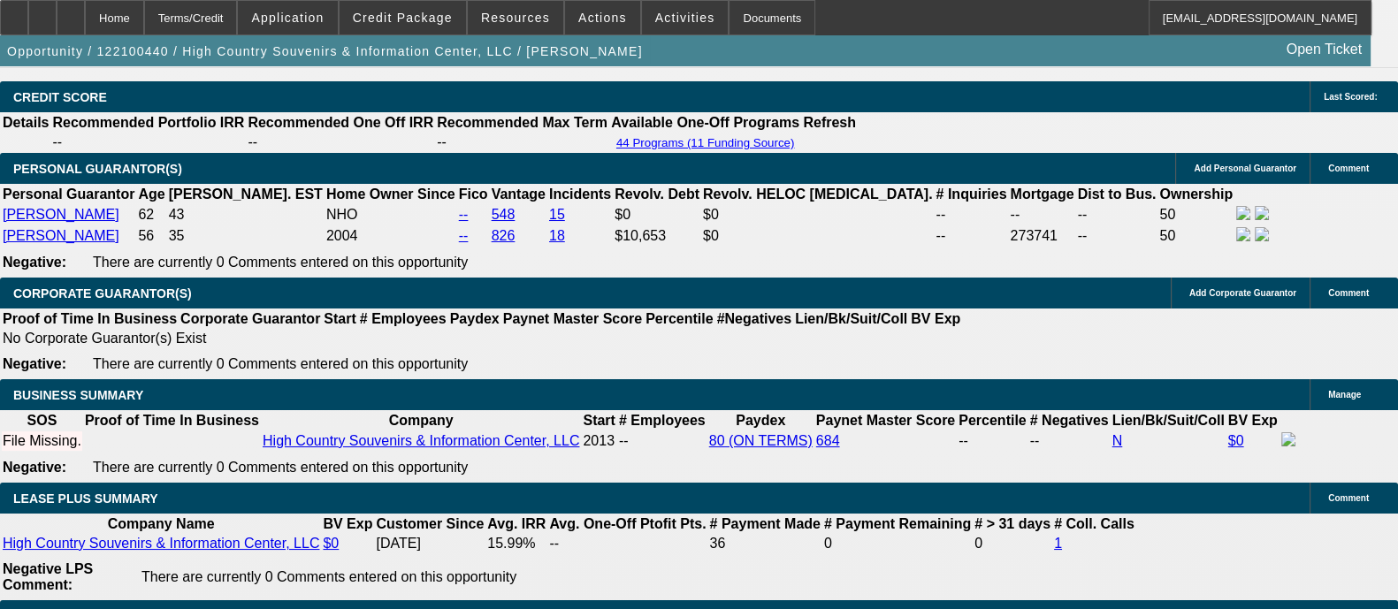
scroll to position [2652, 0]
